Goal: Task Accomplishment & Management: Use online tool/utility

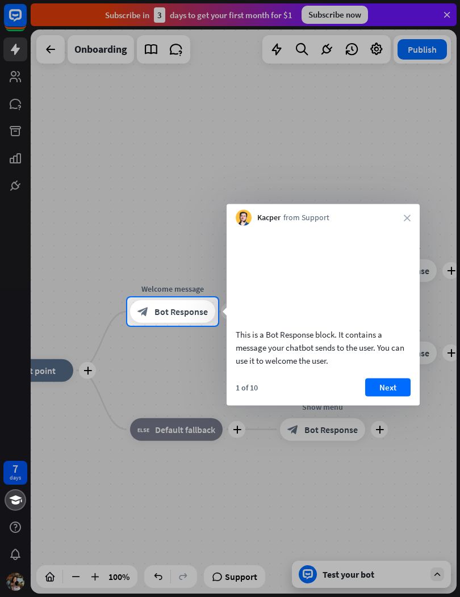
click at [387, 396] on button "Next" at bounding box center [387, 387] width 45 height 18
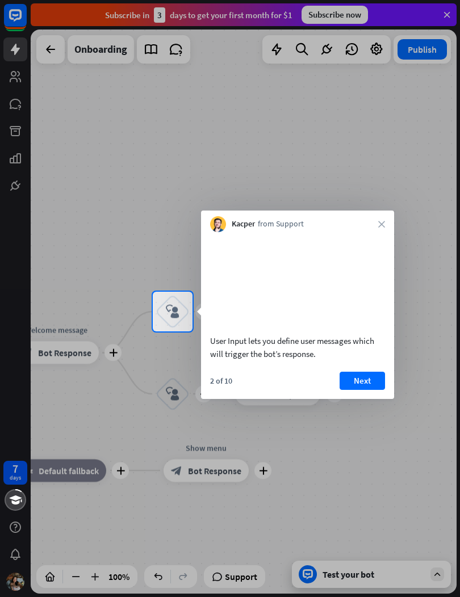
click at [362, 390] on button "Next" at bounding box center [361, 381] width 45 height 18
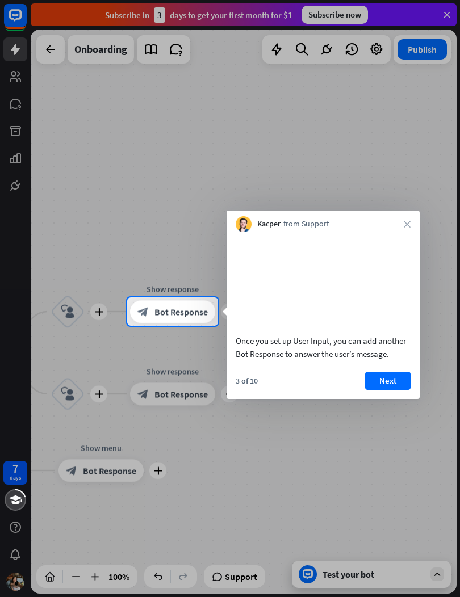
click at [385, 390] on button "Next" at bounding box center [387, 381] width 45 height 18
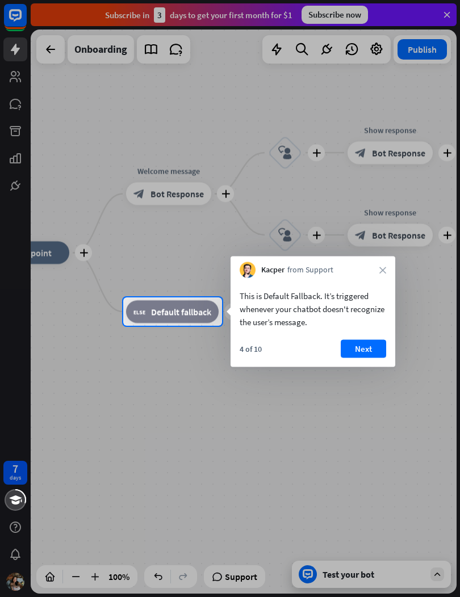
click at [371, 353] on button "Next" at bounding box center [363, 349] width 45 height 18
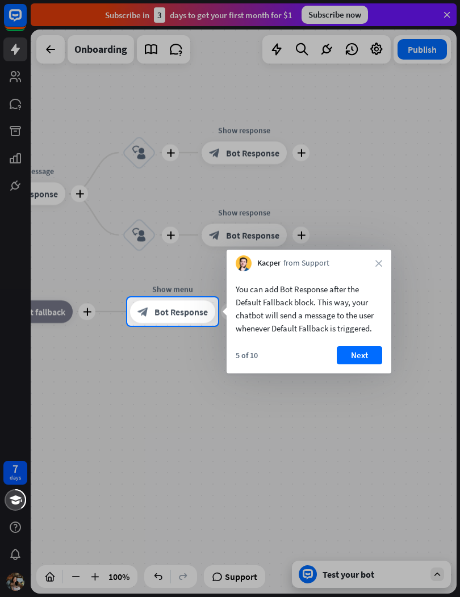
click at [353, 359] on button "Next" at bounding box center [359, 355] width 45 height 18
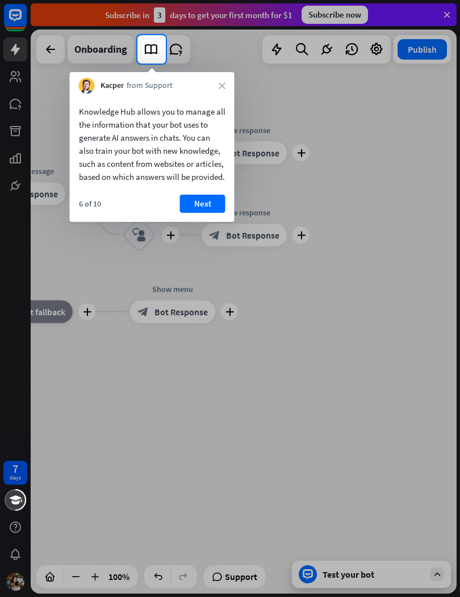
click at [215, 213] on button "Next" at bounding box center [202, 204] width 45 height 18
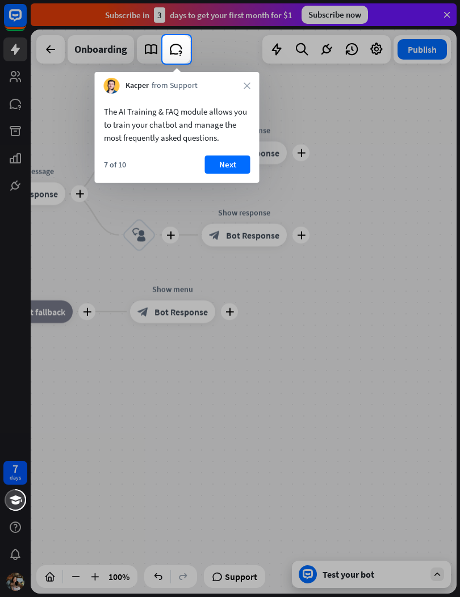
click at [213, 173] on button "Next" at bounding box center [227, 165] width 45 height 18
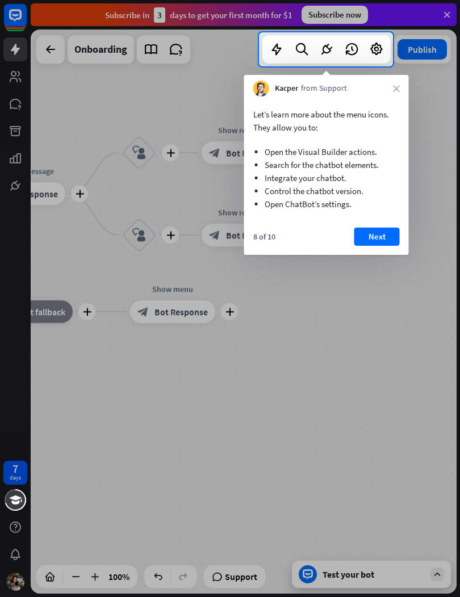
click at [388, 237] on button "Next" at bounding box center [376, 237] width 45 height 18
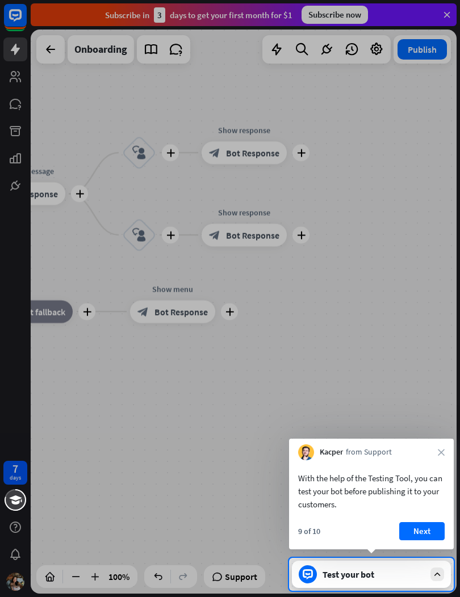
click at [408, 529] on button "Next" at bounding box center [421, 531] width 45 height 18
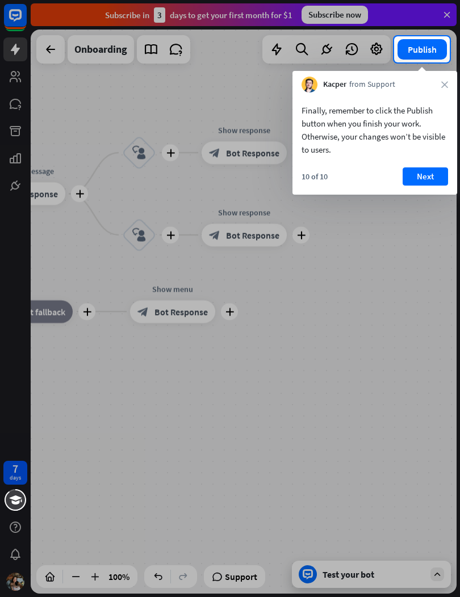
click at [421, 176] on button "Next" at bounding box center [424, 176] width 45 height 18
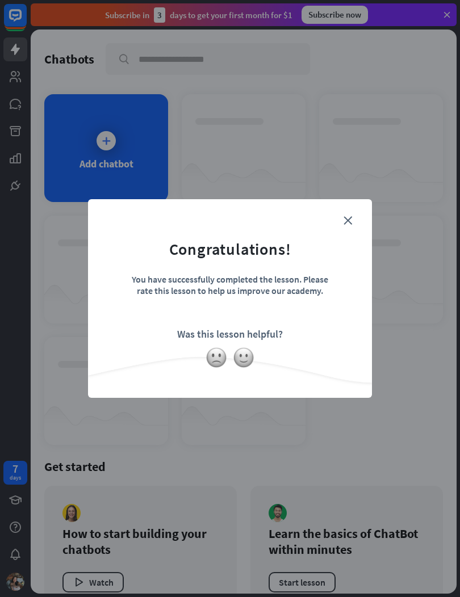
click at [356, 217] on form "Congratulations! You have successfully completed the lesson. Please rate this l…" at bounding box center [229, 281] width 255 height 136
click at [348, 219] on icon "close" at bounding box center [347, 220] width 9 height 9
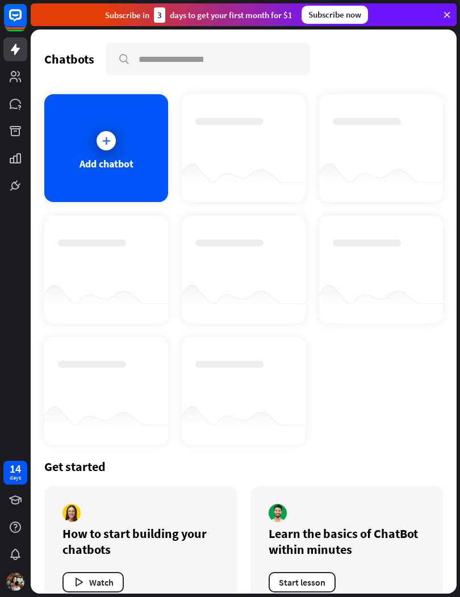
click at [76, 169] on div "Add chatbot" at bounding box center [106, 148] width 124 height 108
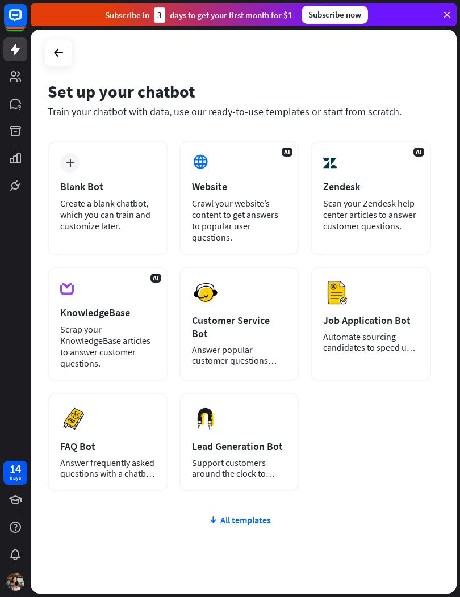
click at [271, 188] on div "Website" at bounding box center [239, 186] width 95 height 13
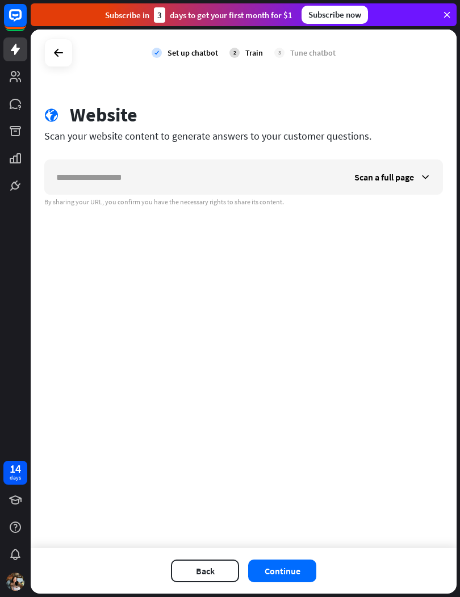
click at [72, 173] on input "text" at bounding box center [194, 177] width 298 height 34
click at [306, 223] on div "check Set up chatbot 2 Train 3 Tune chatbot globe Website Scan your website con…" at bounding box center [244, 289] width 426 height 519
click at [422, 170] on div "Scan a full page" at bounding box center [392, 177] width 99 height 34
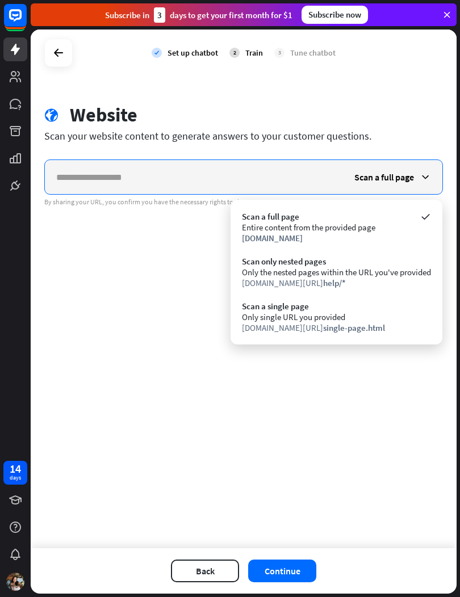
click at [72, 174] on input "text" at bounding box center [194, 177] width 298 height 34
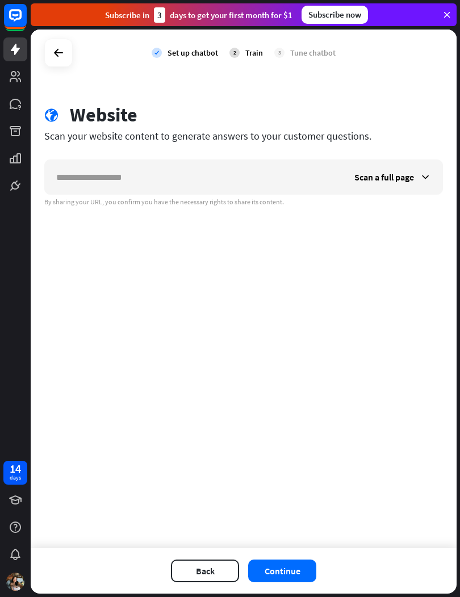
click at [59, 57] on icon at bounding box center [59, 53] width 14 height 14
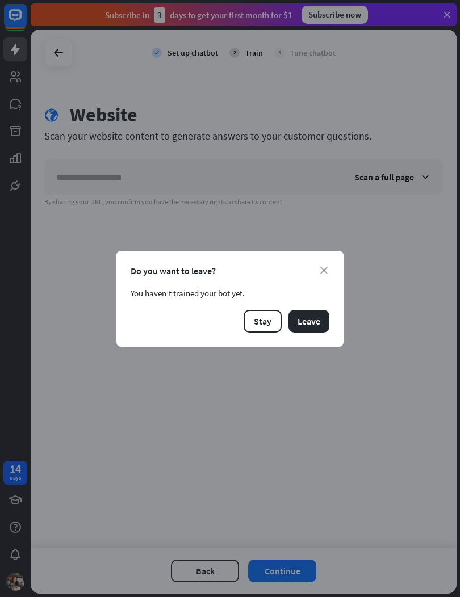
click at [307, 319] on button "Leave" at bounding box center [308, 321] width 41 height 23
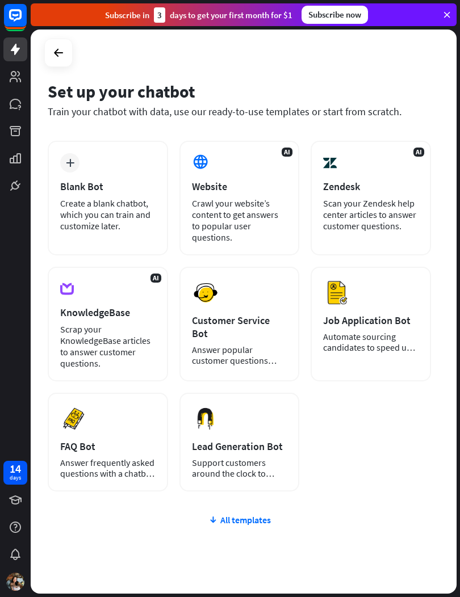
click at [267, 314] on div "Customer Service Bot" at bounding box center [239, 327] width 95 height 26
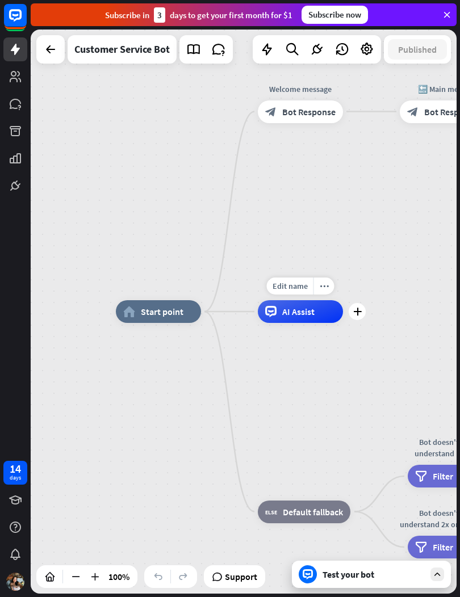
click at [314, 315] on div "AI Assist" at bounding box center [300, 311] width 85 height 23
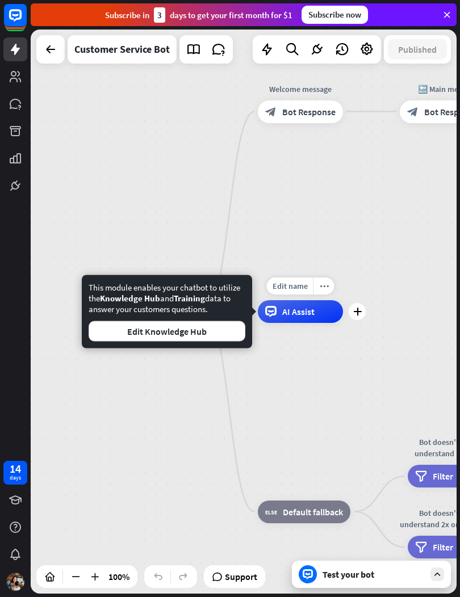
click at [322, 314] on div "AI Assist" at bounding box center [300, 311] width 85 height 23
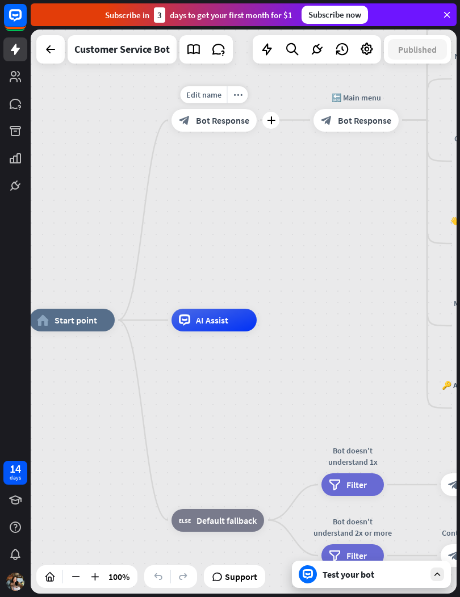
click at [245, 119] on span "Bot Response" at bounding box center [222, 120] width 53 height 11
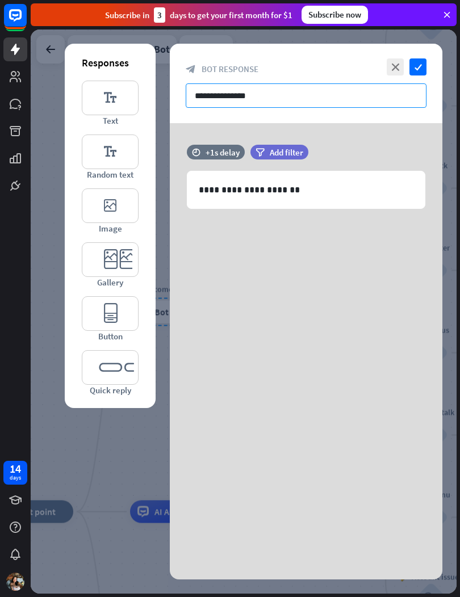
click at [383, 96] on input "**********" at bounding box center [306, 95] width 241 height 24
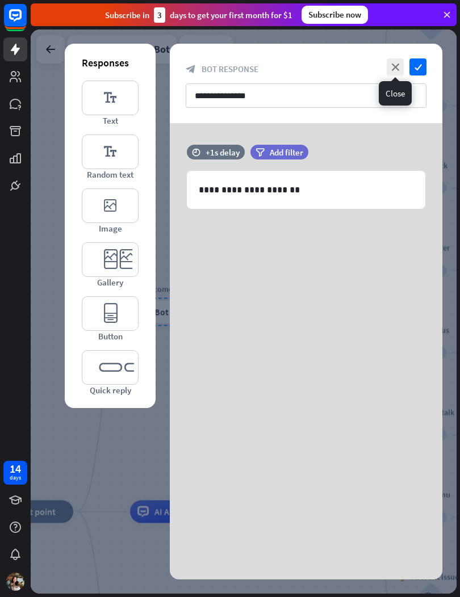
click at [399, 65] on icon "close" at bounding box center [395, 66] width 17 height 17
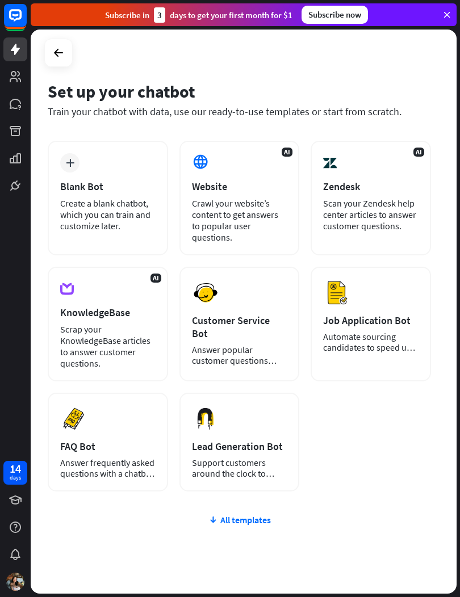
click at [49, 57] on div at bounding box center [59, 53] width 22 height 22
